Goal: Information Seeking & Learning: Learn about a topic

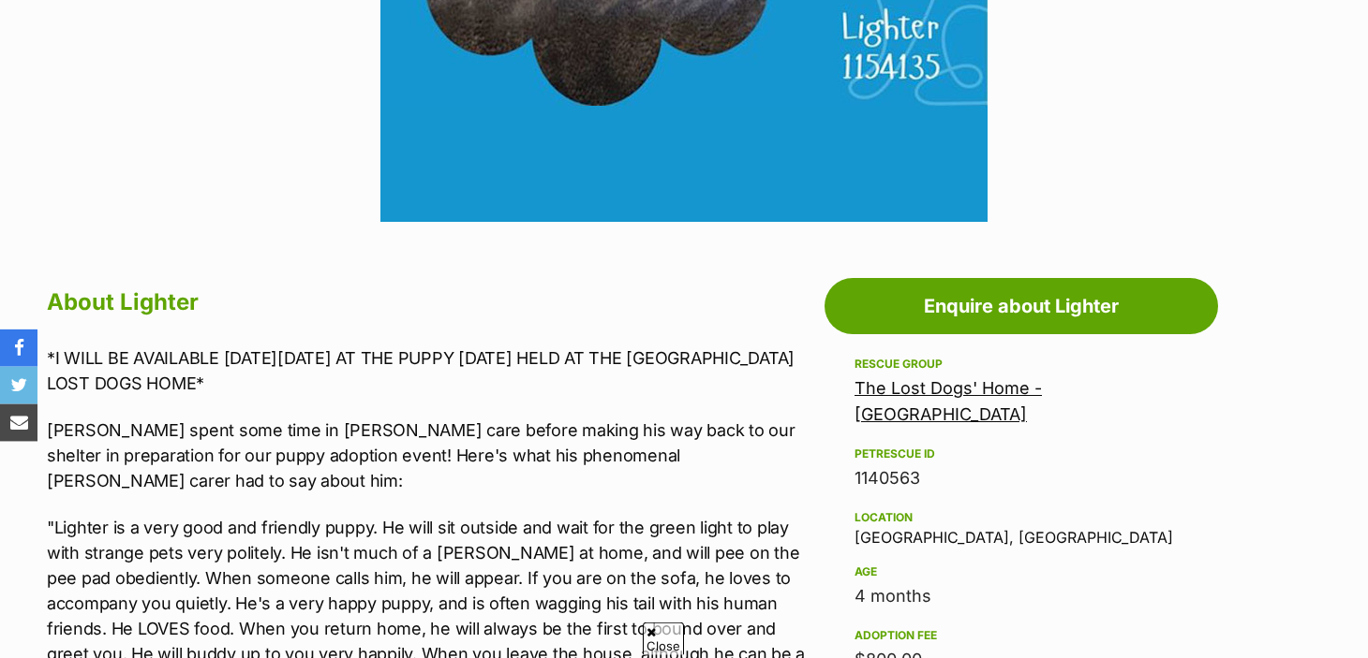
scroll to position [824, 0]
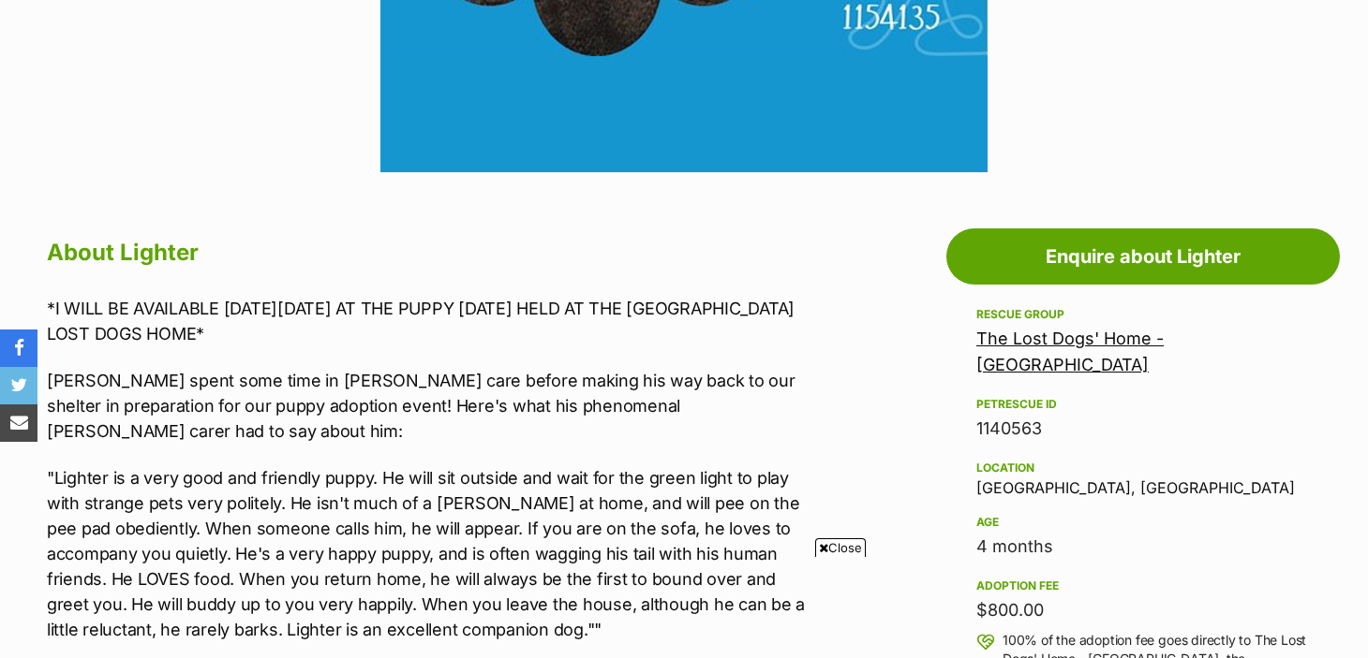
click at [838, 541] on span "Close" at bounding box center [840, 548] width 51 height 19
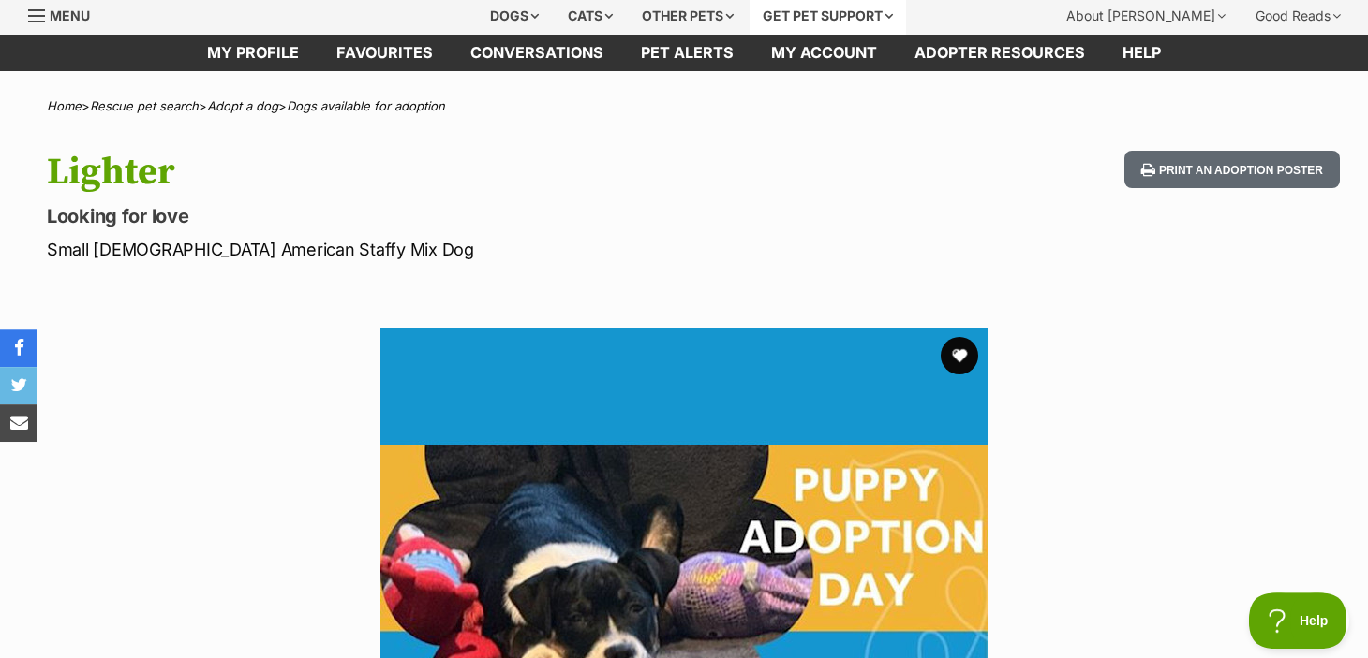
scroll to position [0, 0]
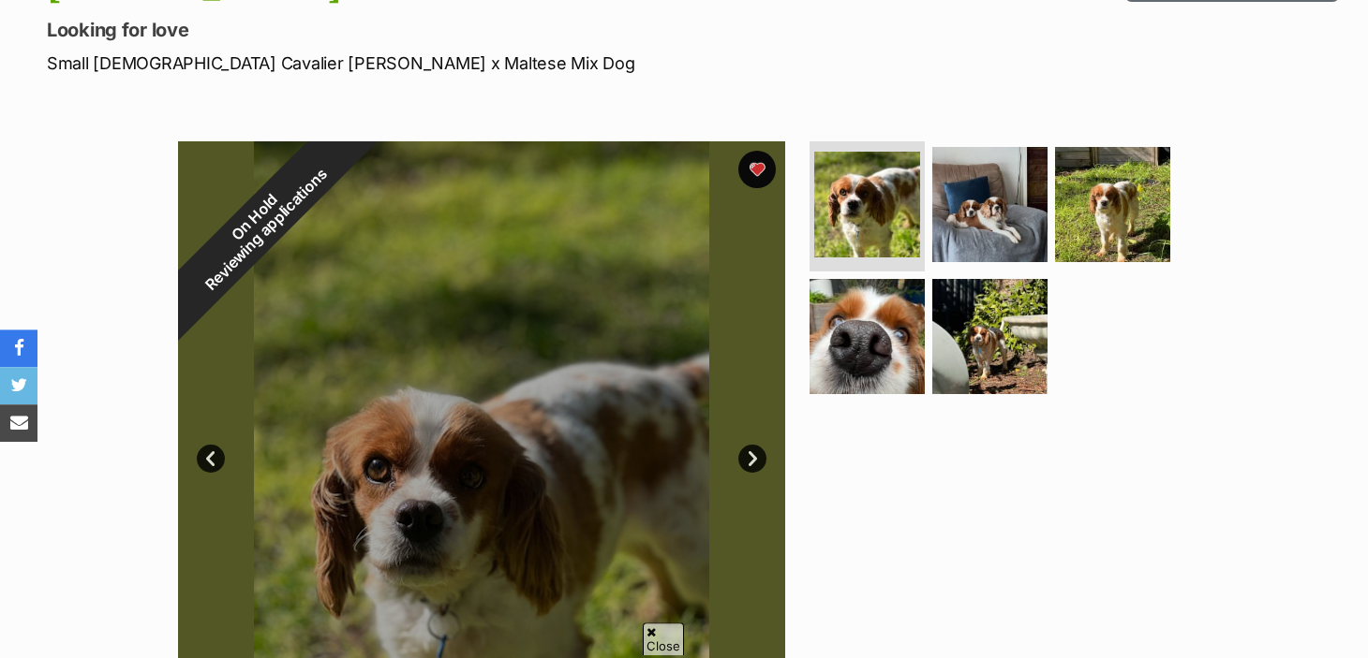
scroll to position [165, 0]
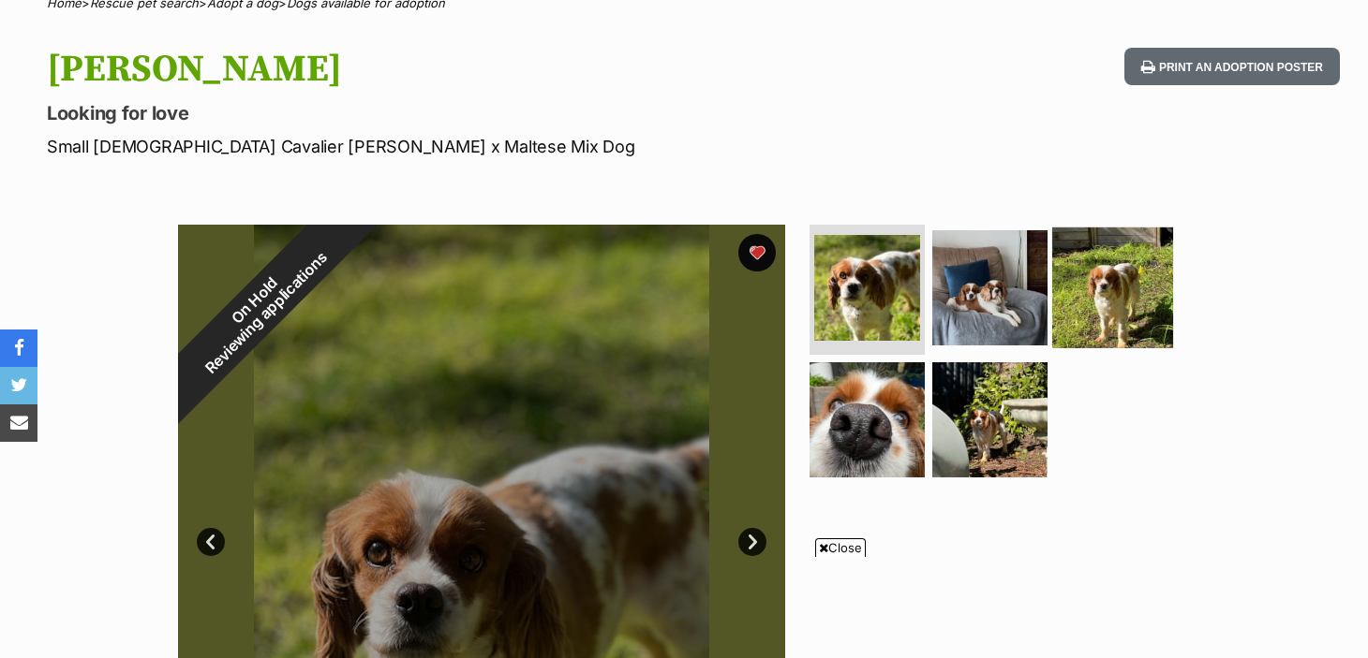
click at [1089, 297] on img at bounding box center [1112, 287] width 121 height 121
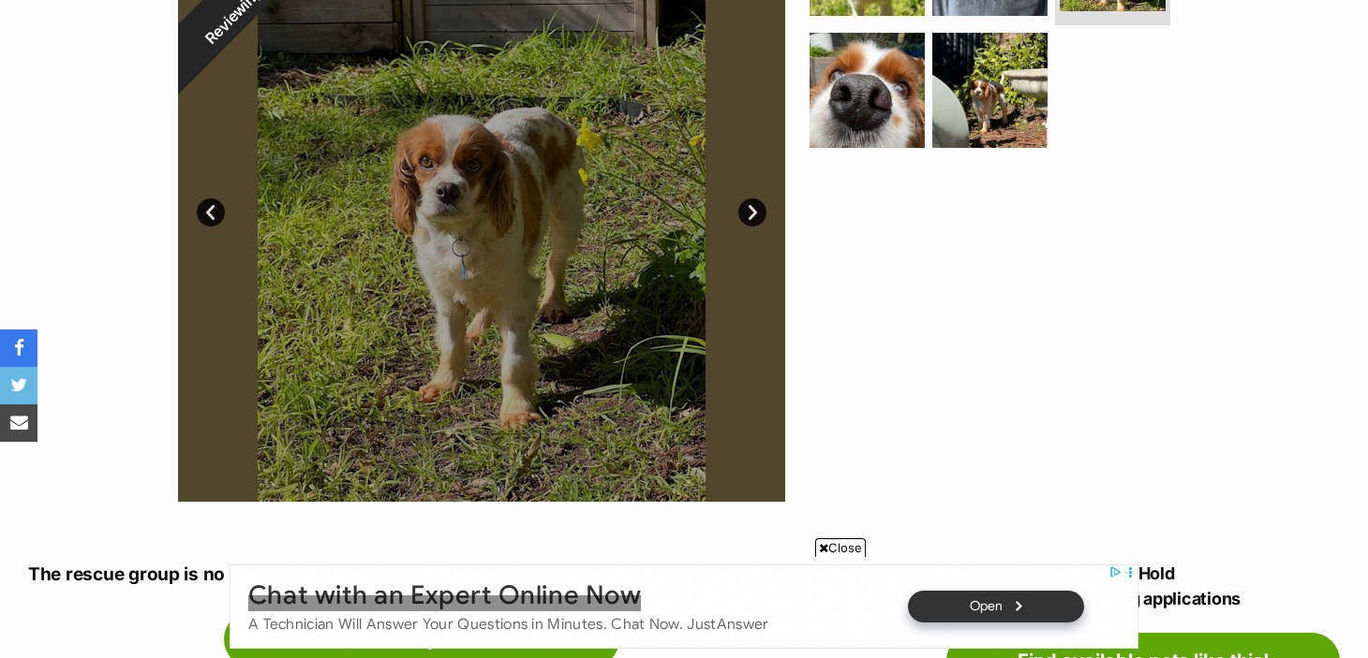
scroll to position [0, 0]
drag, startPoint x: 841, startPoint y: 541, endPoint x: 861, endPoint y: 525, distance: 25.9
click at [841, 541] on span "Close" at bounding box center [840, 548] width 51 height 19
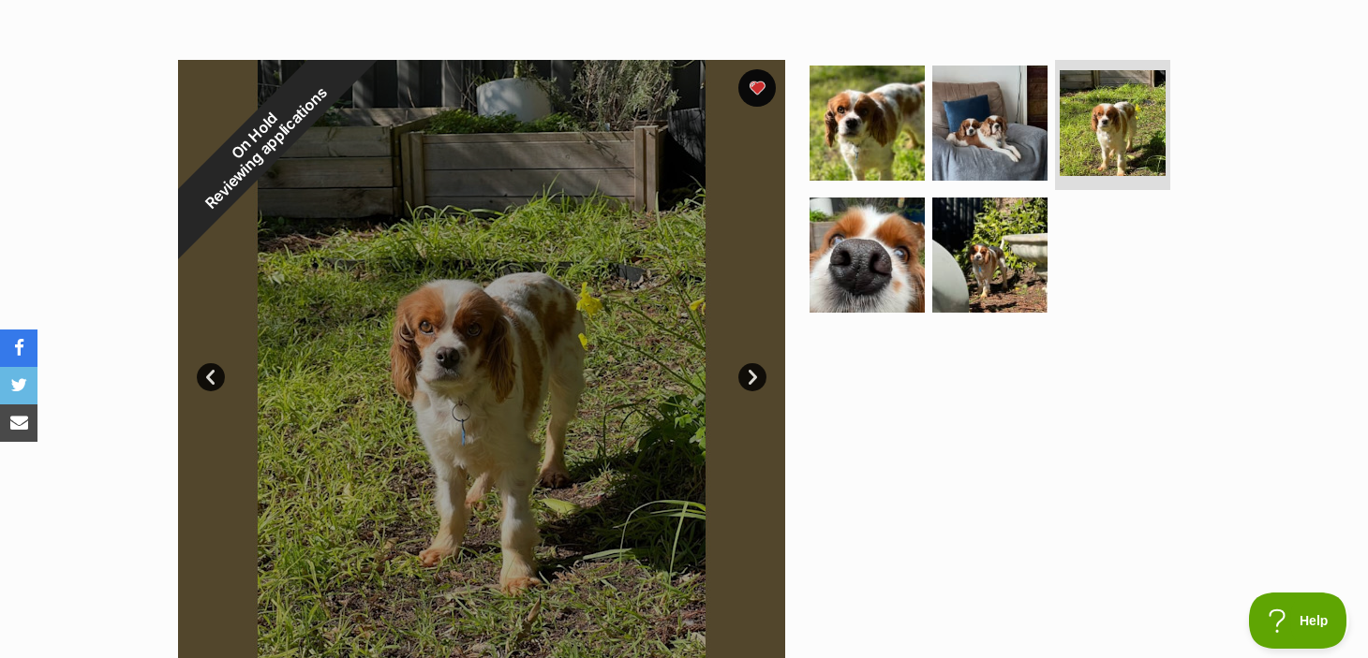
scroll to position [330, 0]
